Goal: Transaction & Acquisition: Purchase product/service

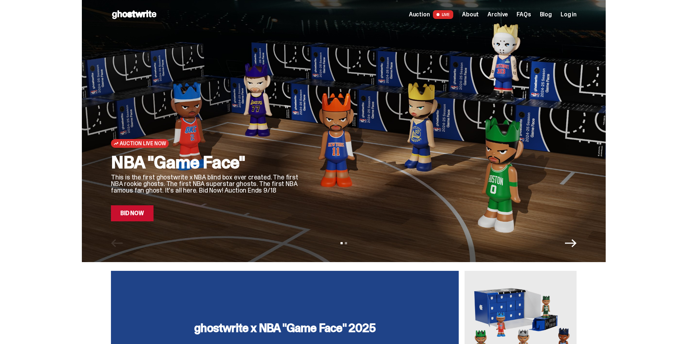
click at [144, 215] on link "Bid Now" at bounding box center [132, 213] width 43 height 16
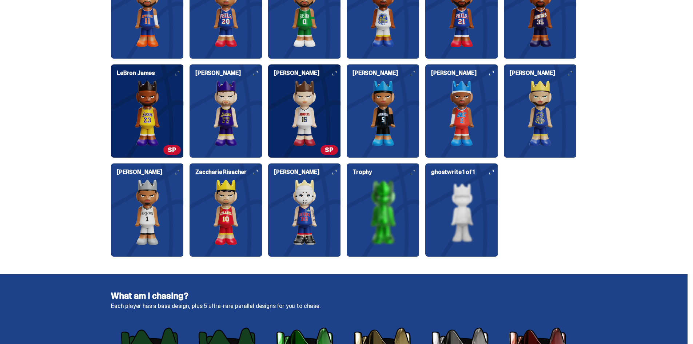
scroll to position [946, 0]
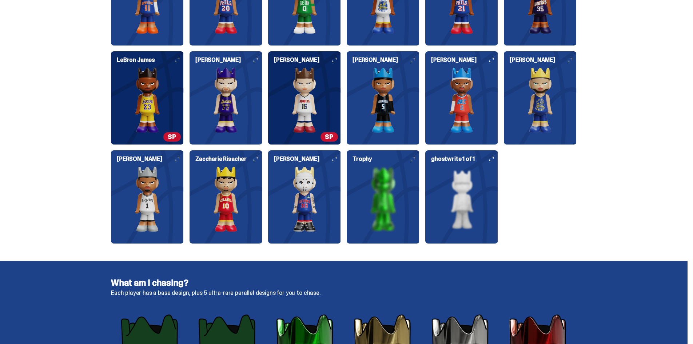
click at [328, 112] on img at bounding box center [304, 100] width 73 height 66
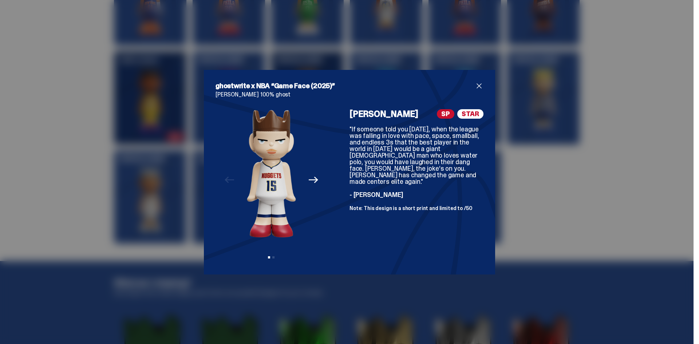
drag, startPoint x: 363, startPoint y: 59, endPoint x: 220, endPoint y: 118, distance: 155.0
click at [361, 59] on div "ghostwrite x NBA “Game Face (2025)” [PERSON_NAME] 100% ghost Previous Next View…" at bounding box center [349, 172] width 699 height 344
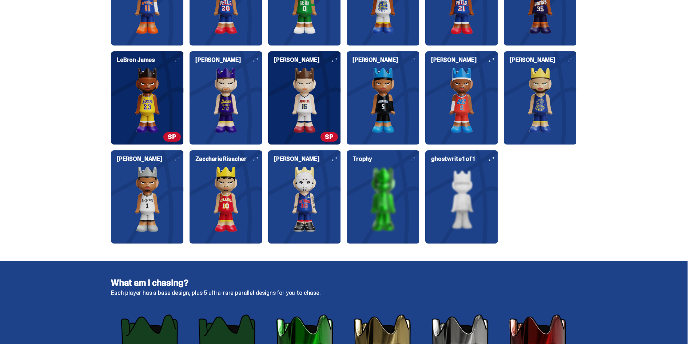
click at [170, 117] on img at bounding box center [147, 100] width 73 height 66
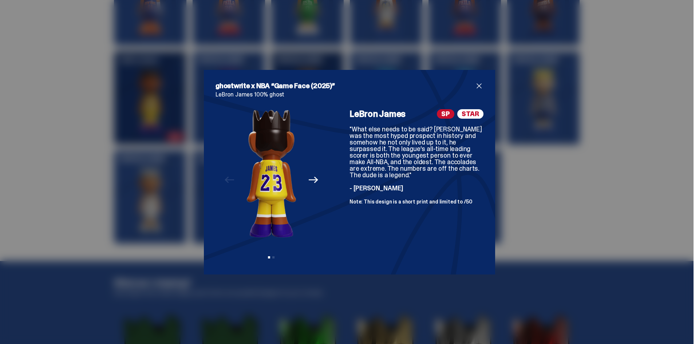
click at [423, 52] on div "ghostwrite x NBA “Game Face (2025)” [PERSON_NAME] 100% ghost Previous Next View…" at bounding box center [349, 172] width 699 height 344
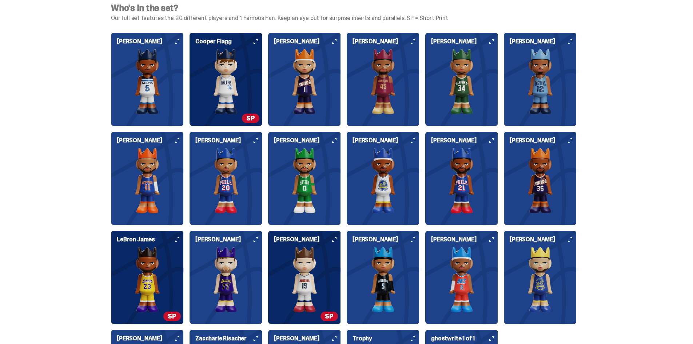
scroll to position [764, 0]
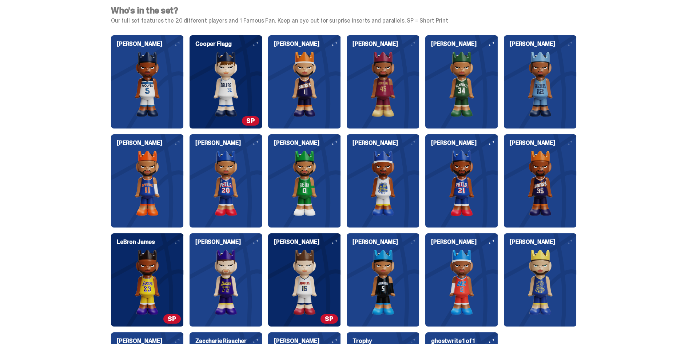
click at [472, 102] on img at bounding box center [462, 84] width 73 height 66
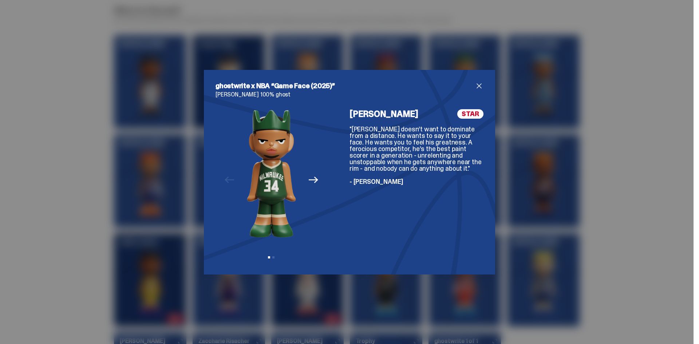
click at [478, 38] on div "ghostwrite x NBA “Game Face (2025)” [PERSON_NAME] 100% ghost Previous Next View…" at bounding box center [349, 172] width 699 height 344
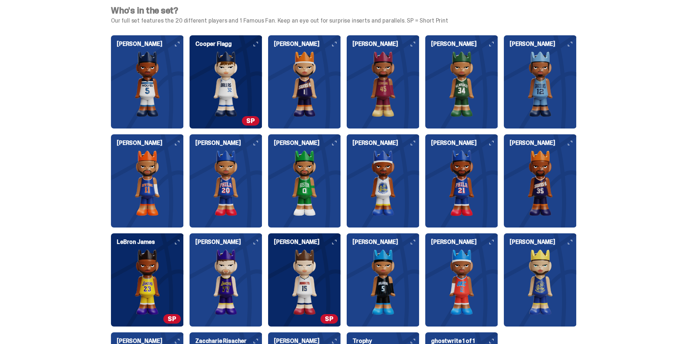
click at [363, 90] on img at bounding box center [383, 84] width 73 height 66
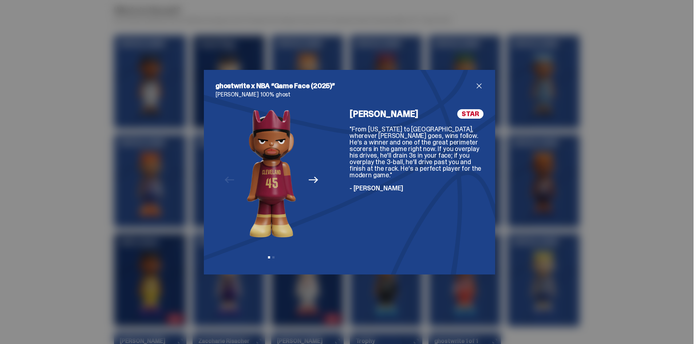
click at [507, 20] on div "ghostwrite x NBA “Game Face (2025)” [PERSON_NAME] 100% ghost Previous Next View…" at bounding box center [349, 172] width 699 height 344
